Goal: Task Accomplishment & Management: Use online tool/utility

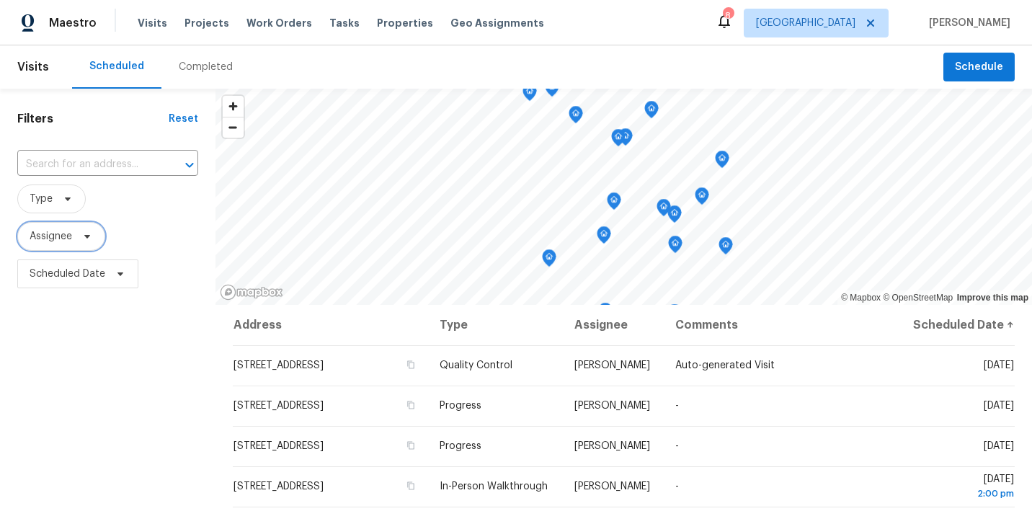
click at [73, 236] on span "Assignee" at bounding box center [61, 236] width 88 height 29
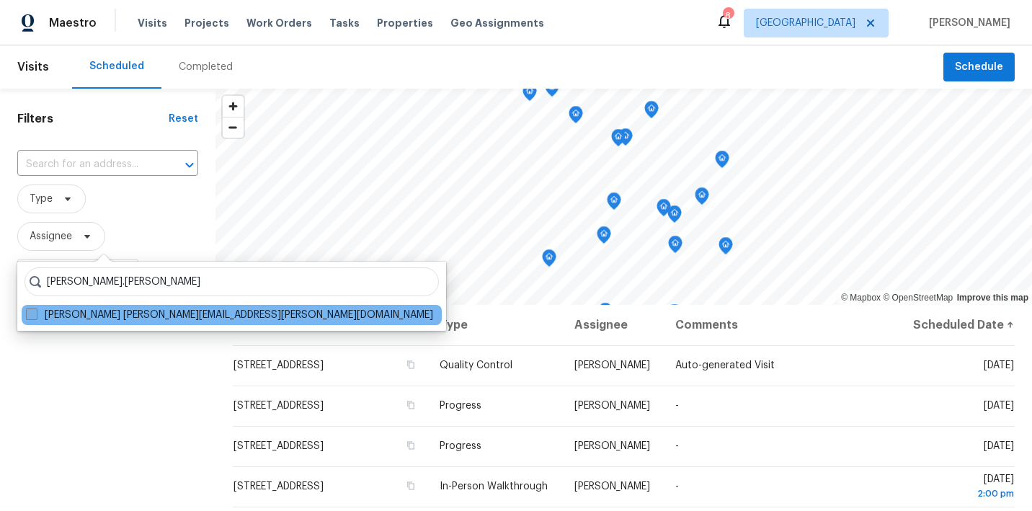
type input "Nicholas.holderbaum"
click at [30, 316] on span at bounding box center [32, 315] width 12 height 12
click at [30, 316] on input "Nicholas Holderbaum nicholas.holderbaum@opendoor.com" at bounding box center [30, 312] width 9 height 9
checkbox input "true"
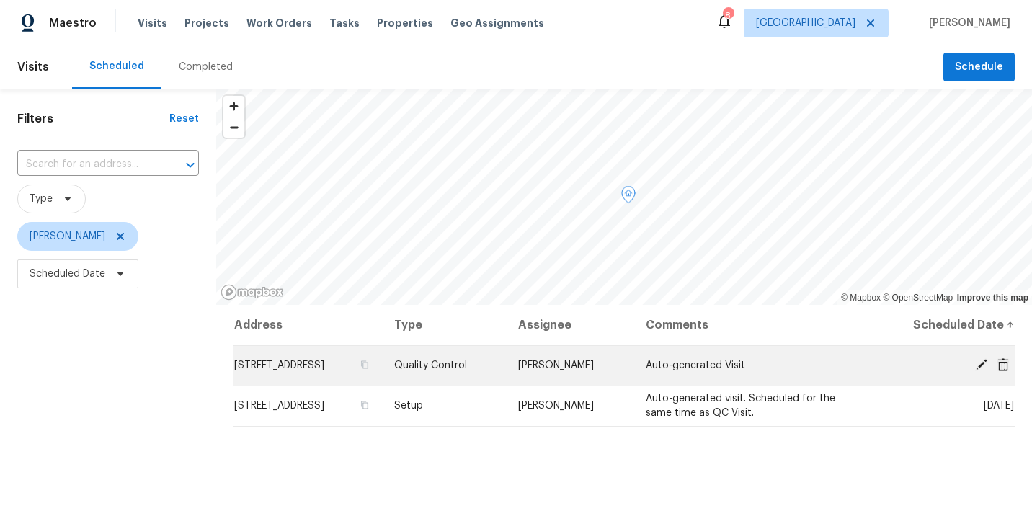
click at [983, 371] on icon at bounding box center [982, 365] width 12 height 12
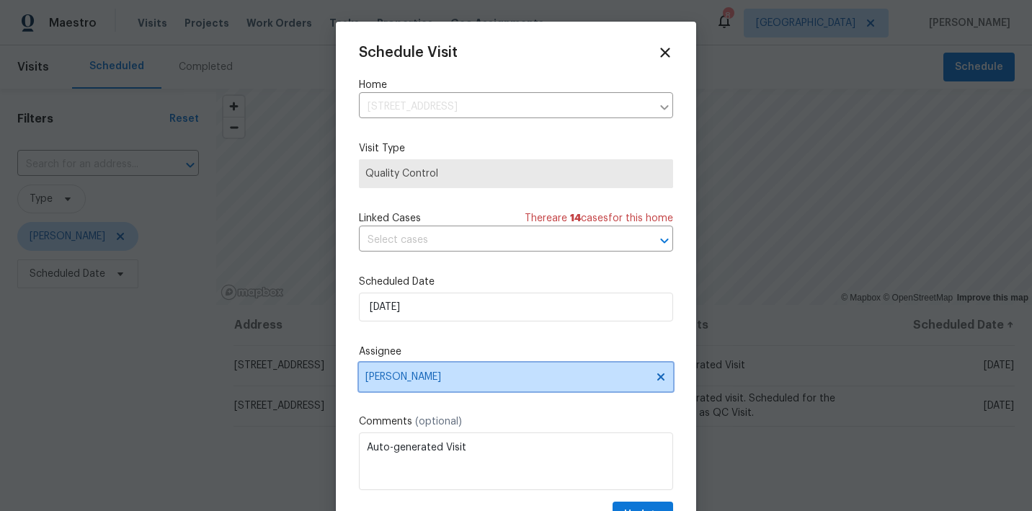
click at [665, 383] on icon at bounding box center [661, 377] width 12 height 12
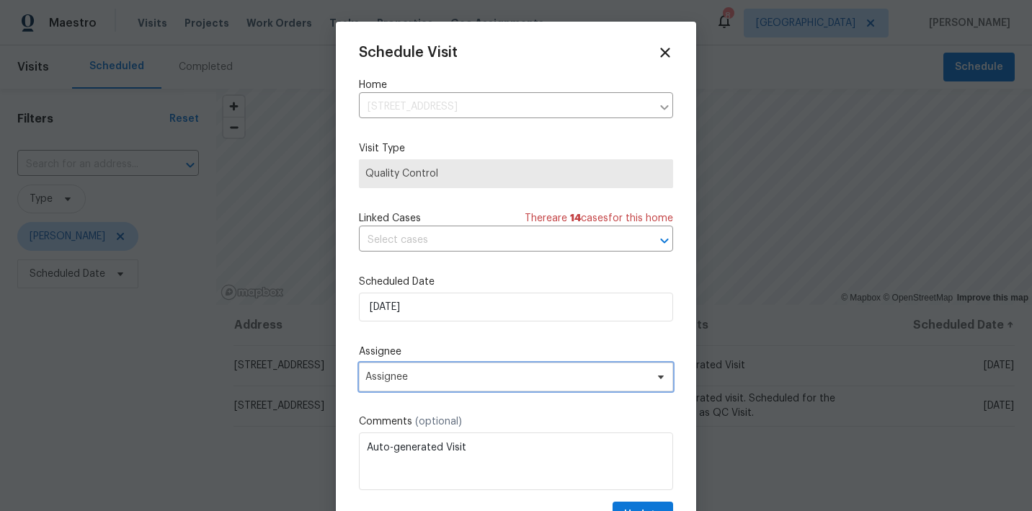
click at [632, 383] on span "Assignee" at bounding box center [507, 377] width 283 height 12
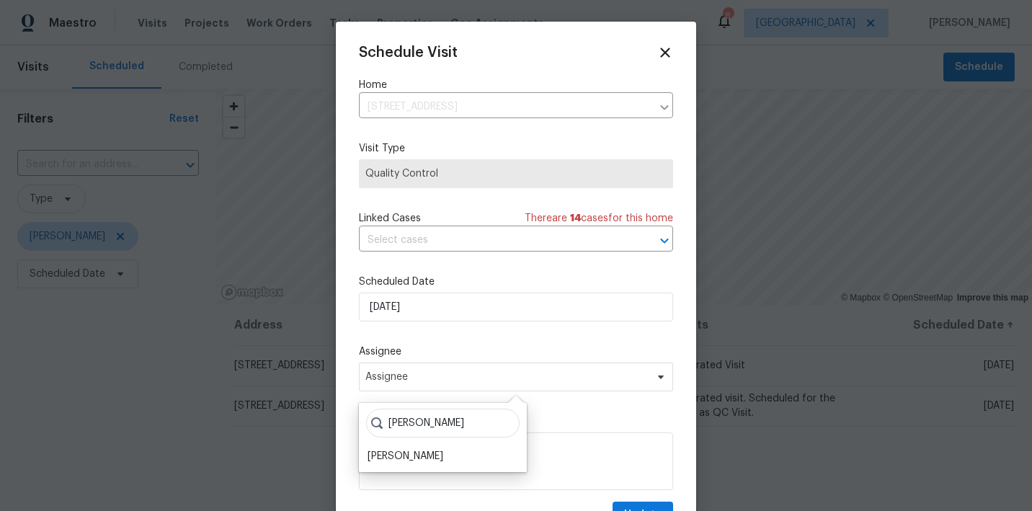
type input "Julian"
drag, startPoint x: 587, startPoint y: 399, endPoint x: 422, endPoint y: 454, distance: 174.0
click at [422, 454] on div "[PERSON_NAME]" at bounding box center [406, 456] width 76 height 14
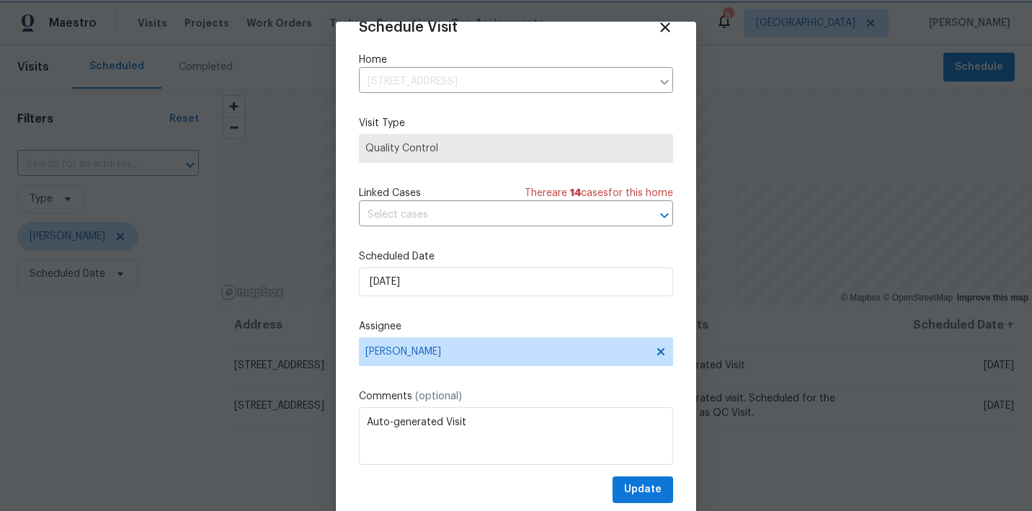
scroll to position [25, 0]
click at [640, 493] on span "Update" at bounding box center [642, 490] width 37 height 18
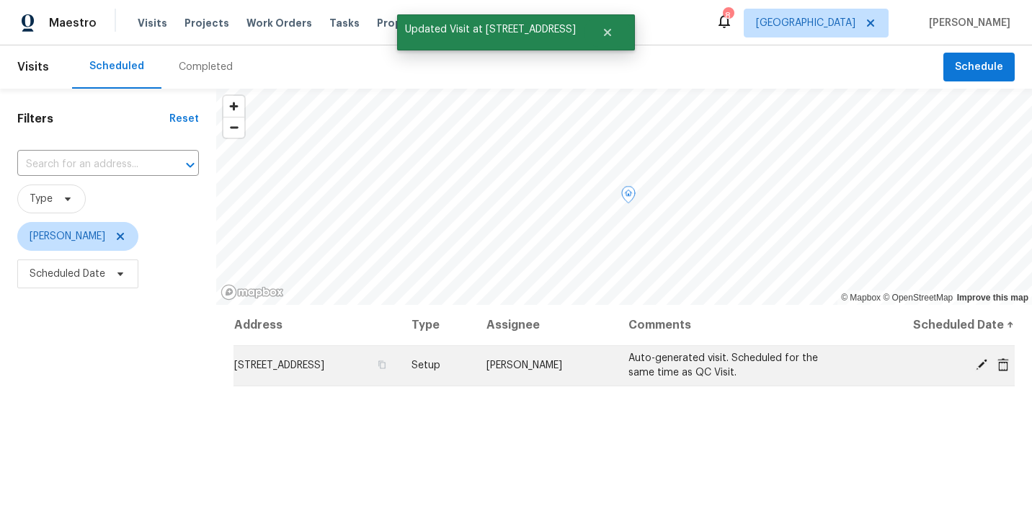
click at [980, 366] on icon at bounding box center [982, 365] width 12 height 12
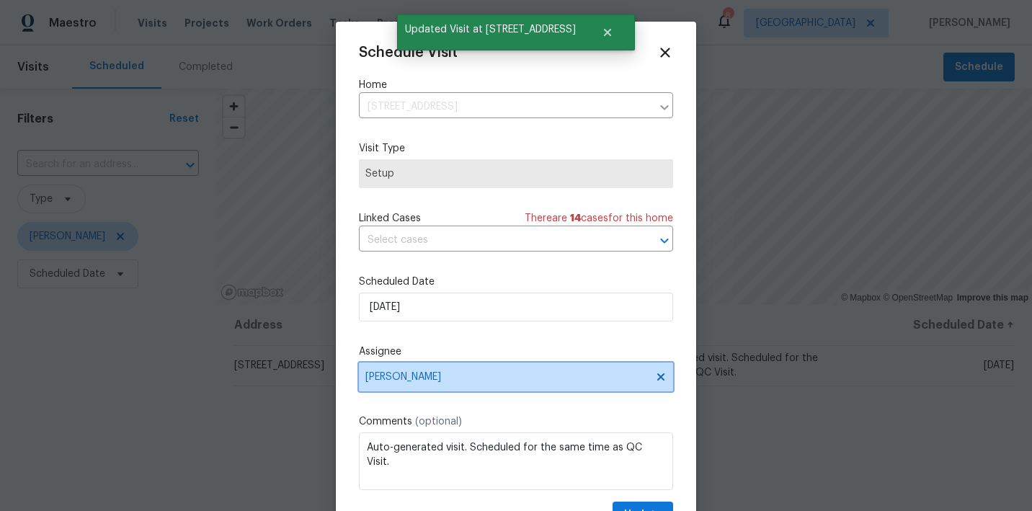
click at [660, 381] on icon at bounding box center [661, 376] width 7 height 7
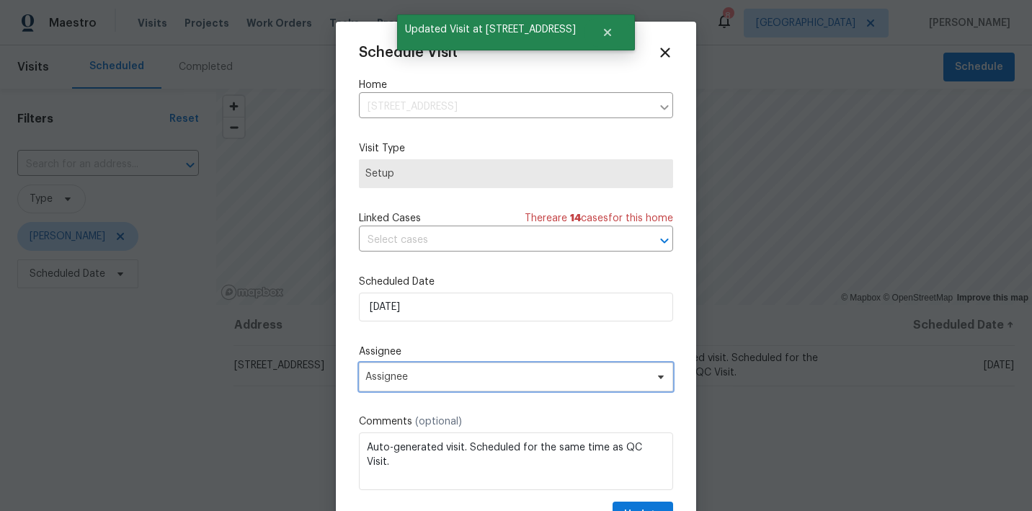
click at [606, 381] on span "Assignee" at bounding box center [507, 377] width 283 height 12
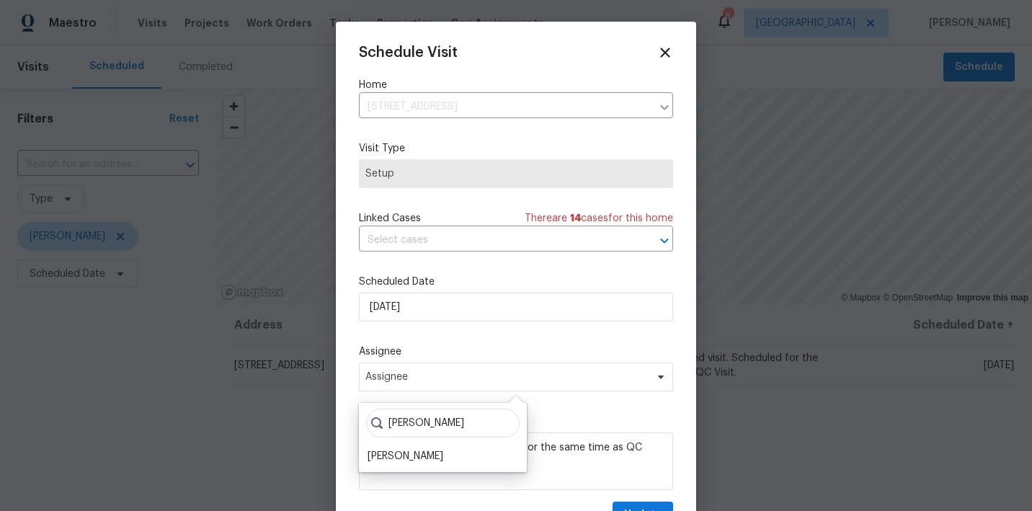
type input "Julian"
drag, startPoint x: 606, startPoint y: 381, endPoint x: 414, endPoint y: 455, distance: 205.7
click at [414, 455] on div "[PERSON_NAME]" at bounding box center [406, 456] width 76 height 14
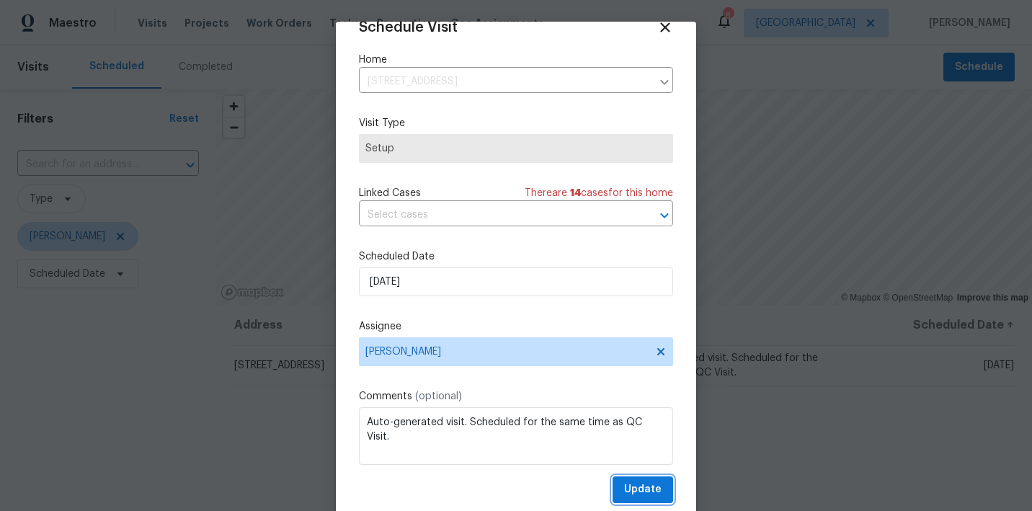
click at [639, 490] on span "Update" at bounding box center [642, 490] width 37 height 18
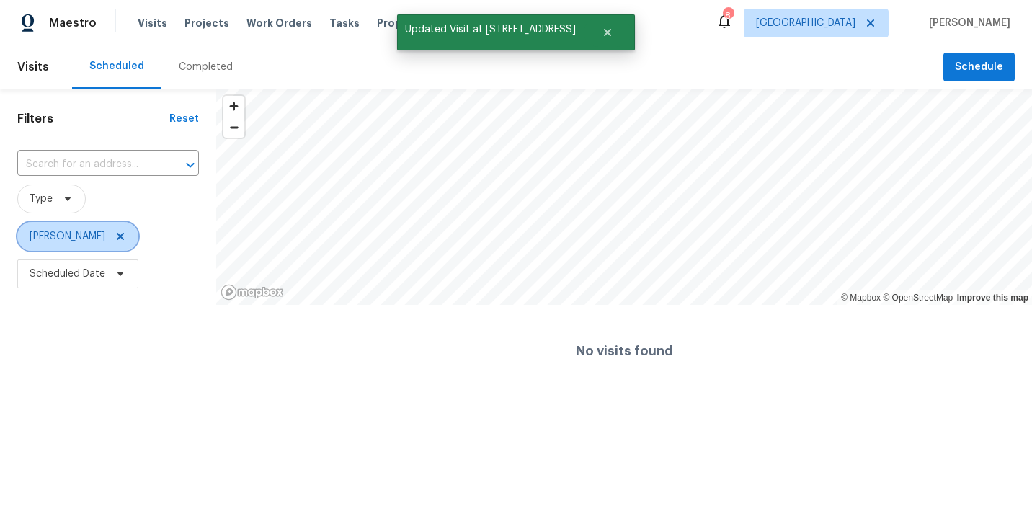
click at [124, 237] on icon at bounding box center [120, 236] width 7 height 7
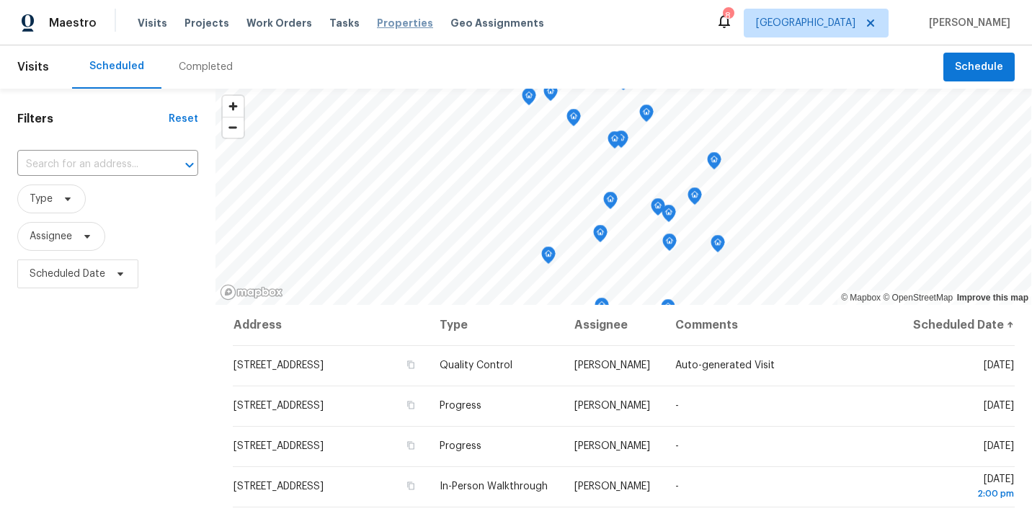
click at [381, 29] on span "Properties" at bounding box center [405, 23] width 56 height 14
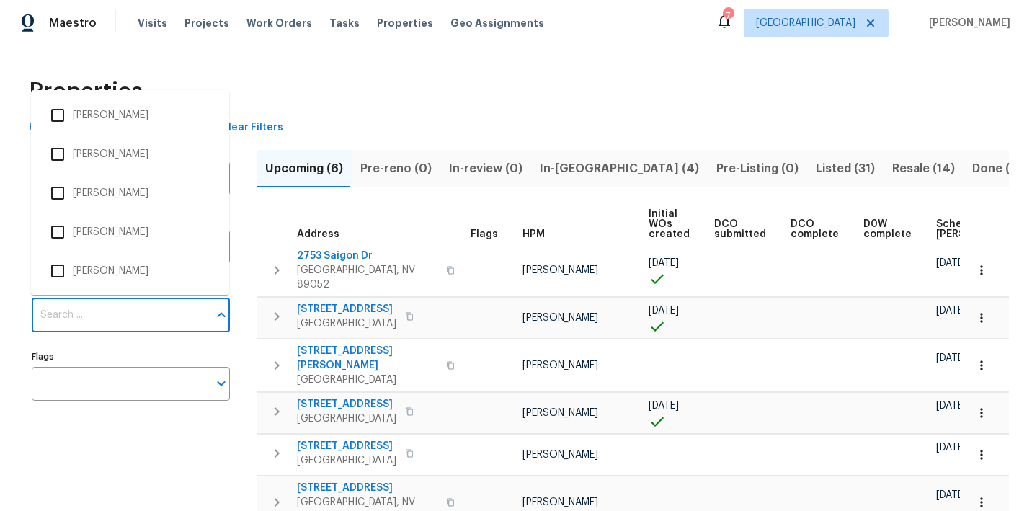
click at [113, 322] on input "Individuals" at bounding box center [120, 315] width 177 height 34
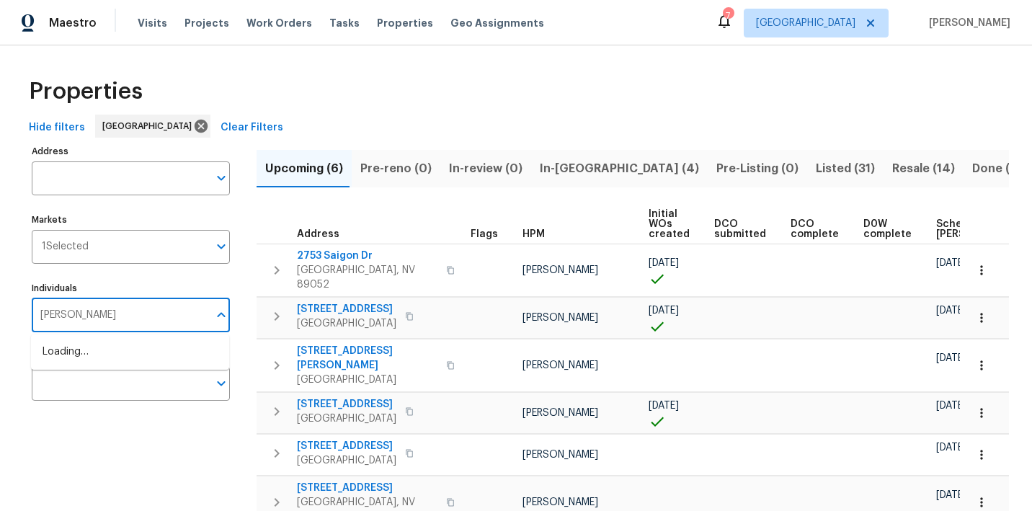
type input "julian"
click at [89, 366] on li "[PERSON_NAME]" at bounding box center [130, 360] width 175 height 30
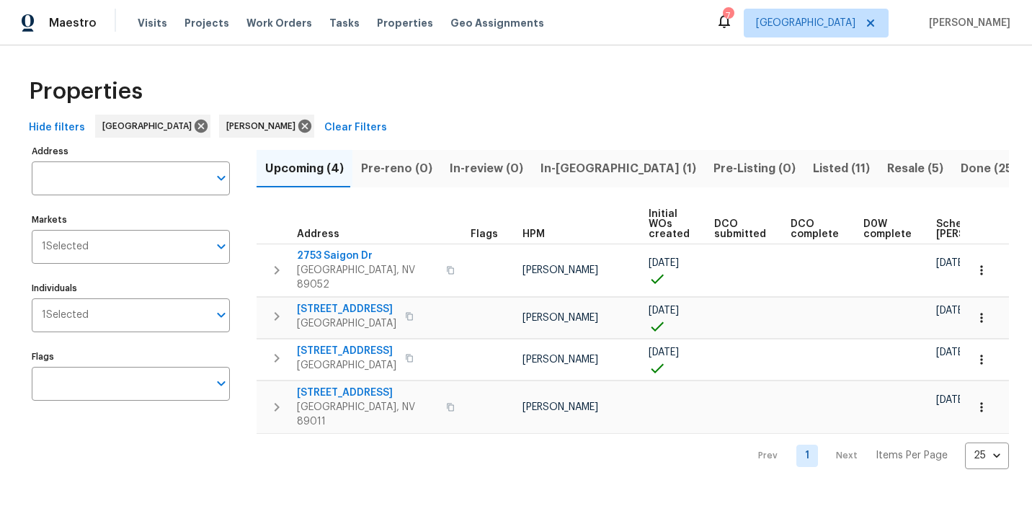
click at [888, 166] on span "Resale (5)" at bounding box center [916, 169] width 56 height 20
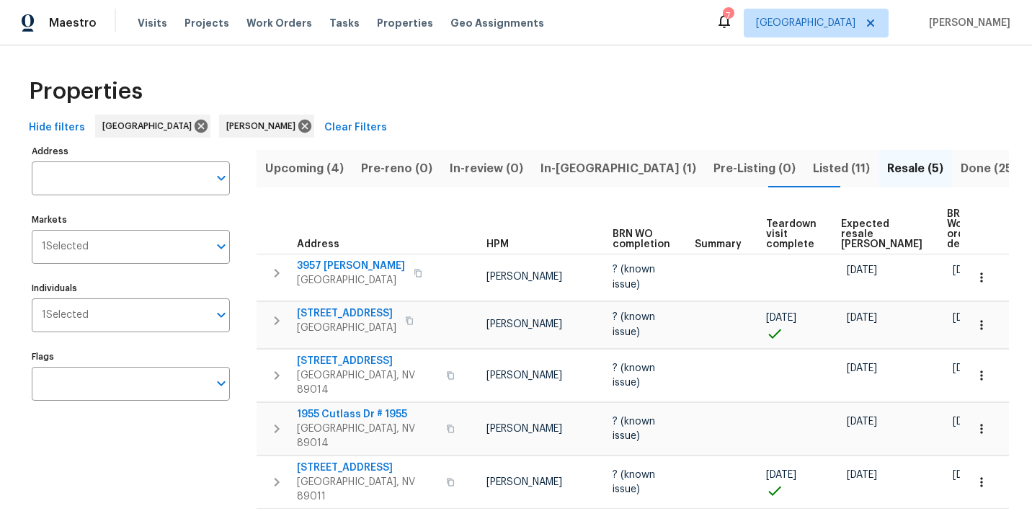
click at [561, 166] on span "In-reno (1)" at bounding box center [619, 169] width 156 height 20
